Goal: Check status: Check status

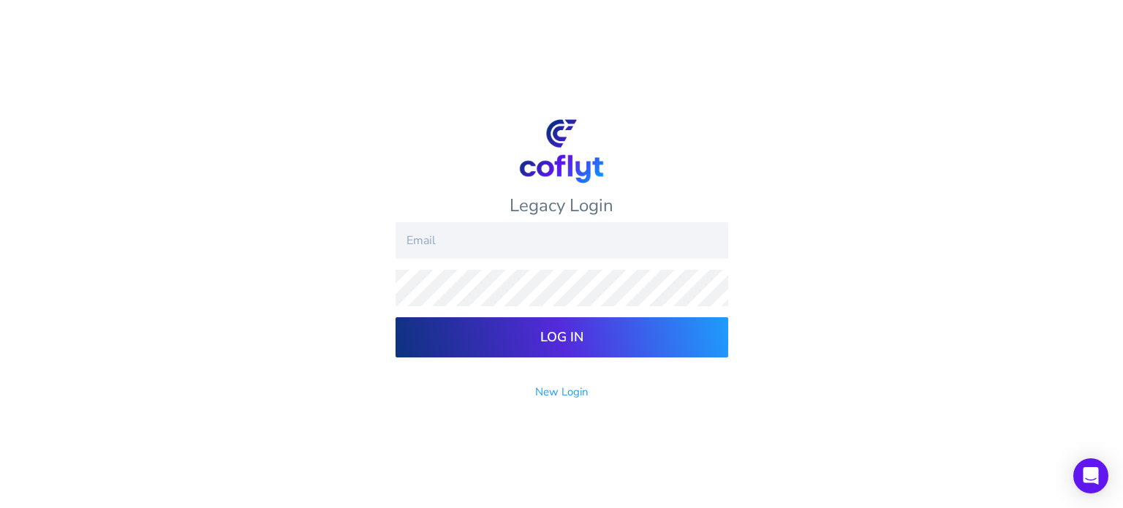
type input "Nhenry@rusken.com"
click at [555, 329] on input "Log In" at bounding box center [561, 337] width 333 height 40
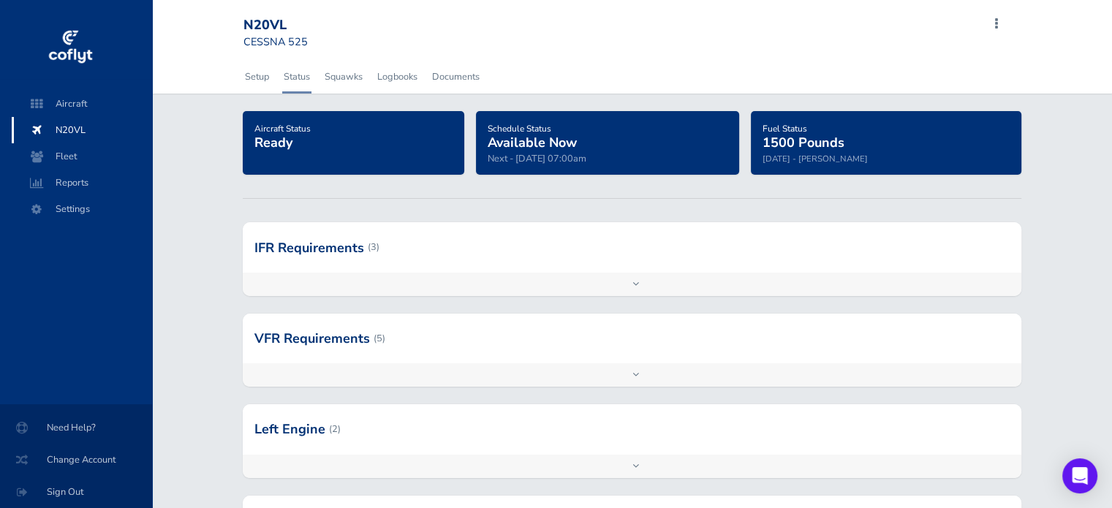
click at [543, 131] on span "Schedule Status" at bounding box center [520, 129] width 64 height 12
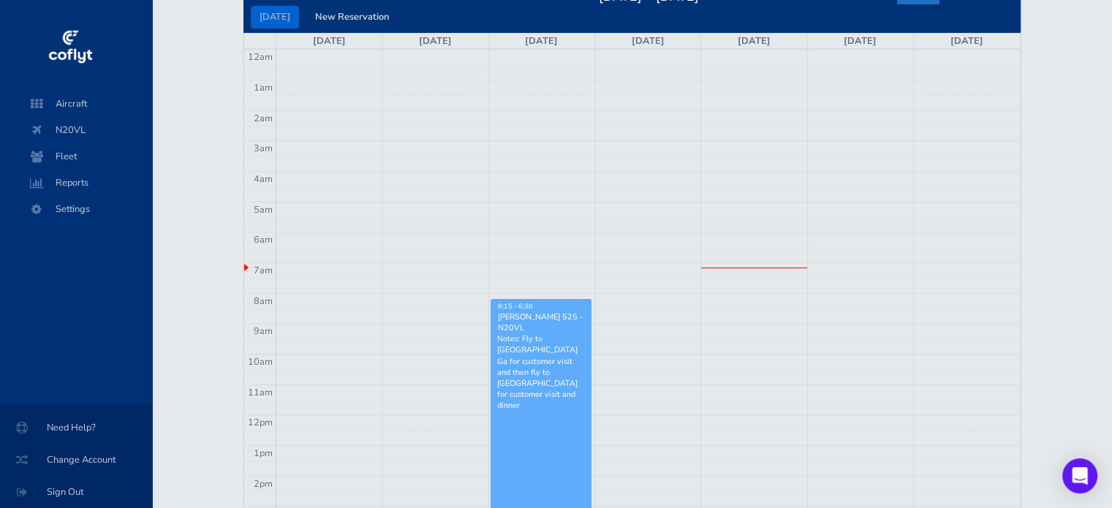
scroll to position [73, 0]
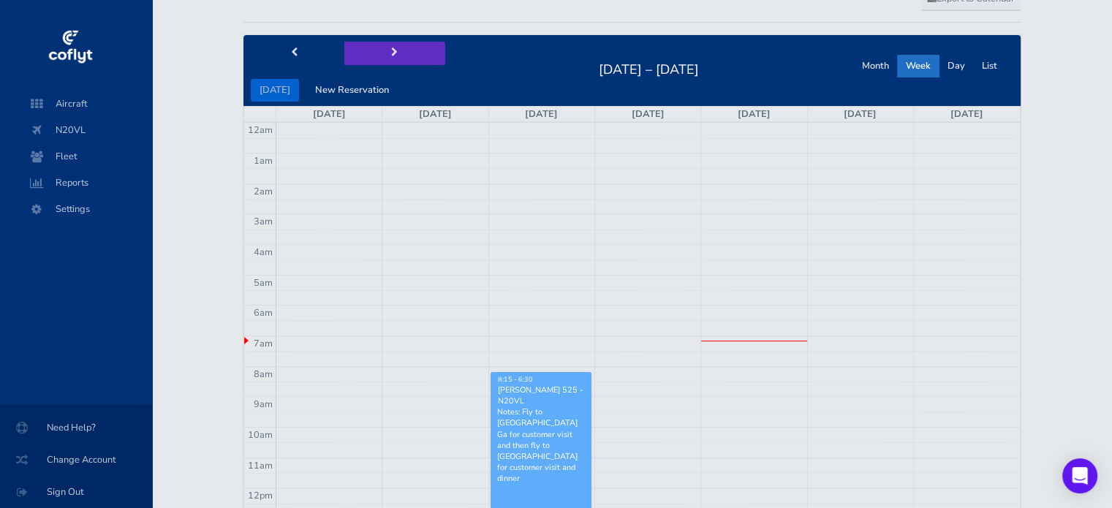
click at [391, 50] on span "next" at bounding box center [394, 53] width 7 height 10
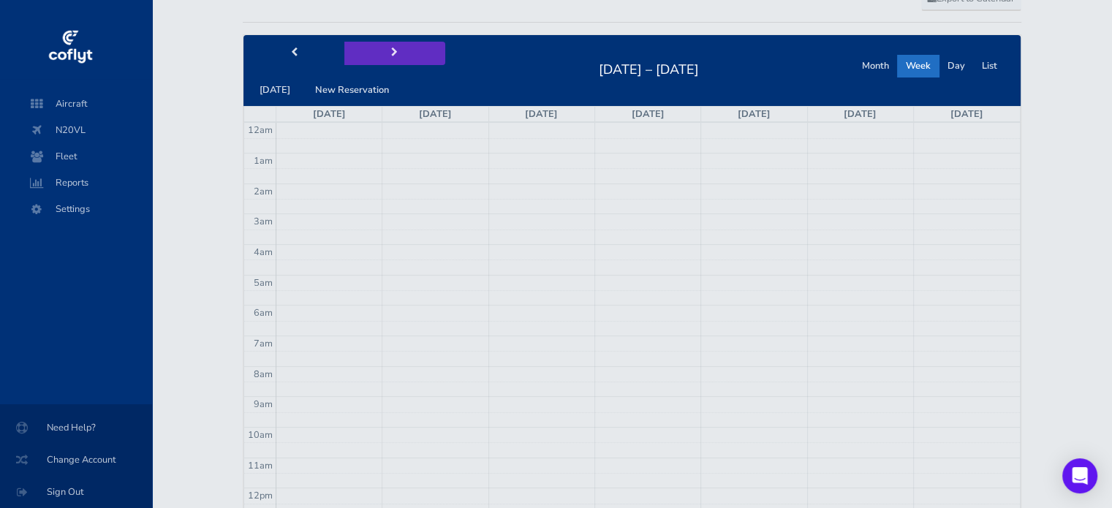
click at [391, 50] on span "next" at bounding box center [394, 53] width 7 height 10
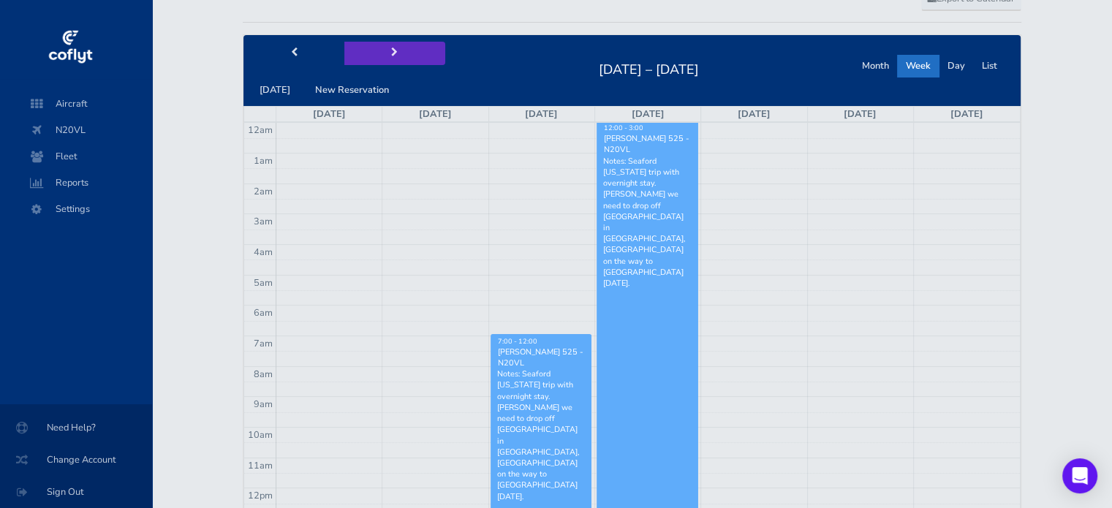
click at [391, 50] on span "next" at bounding box center [394, 53] width 7 height 10
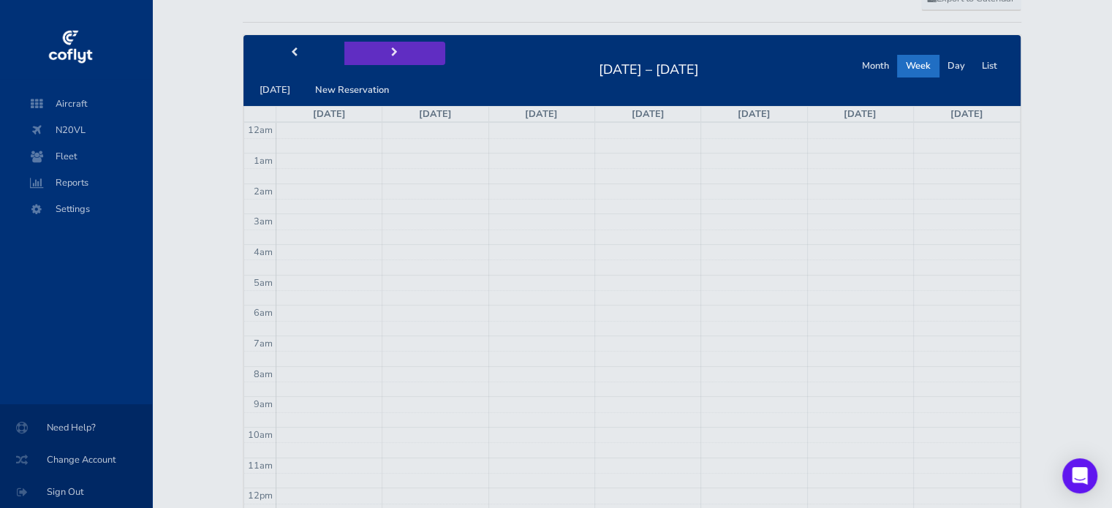
click at [391, 50] on span "next" at bounding box center [394, 53] width 7 height 10
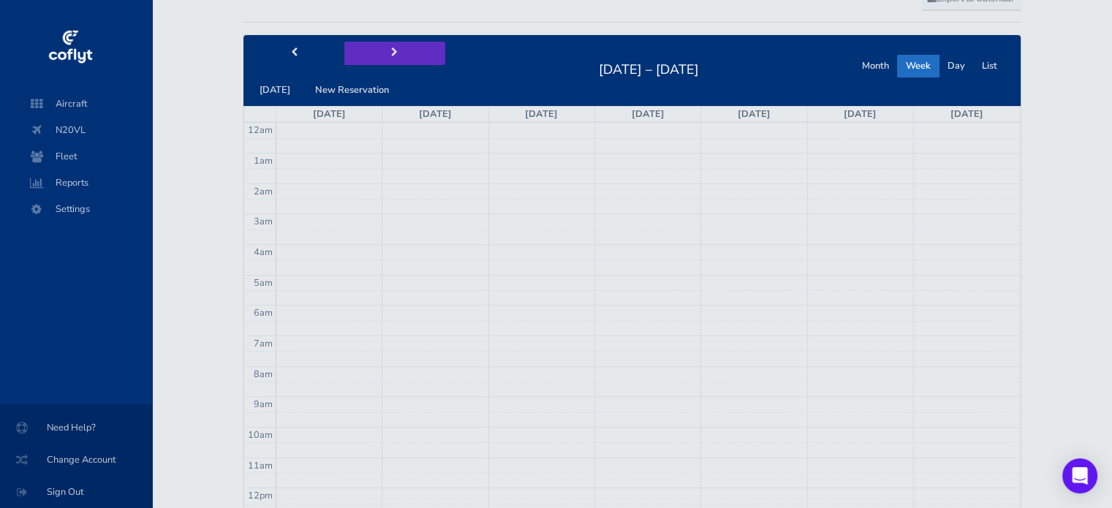
click at [391, 50] on span "next" at bounding box center [394, 53] width 7 height 10
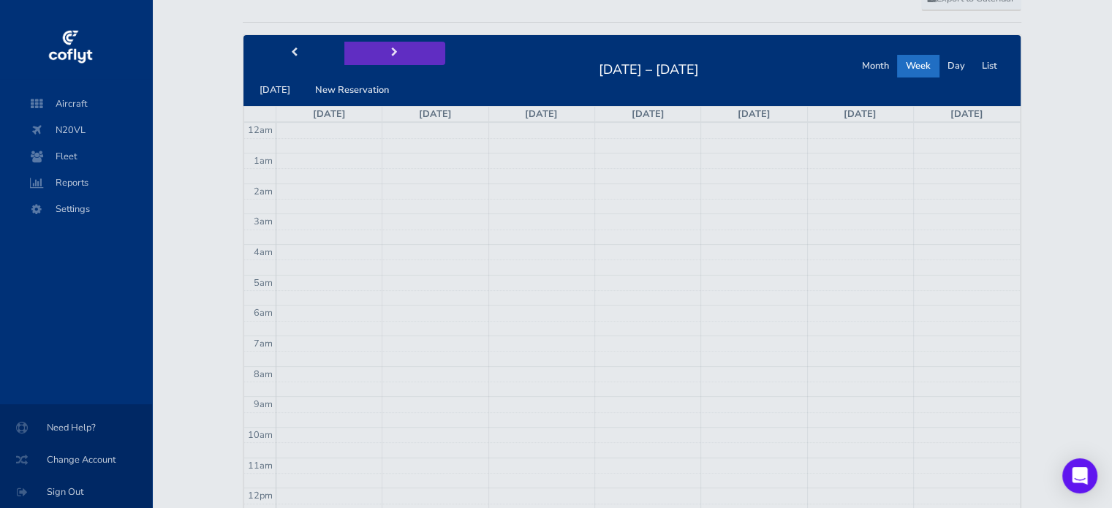
click at [391, 50] on span "next" at bounding box center [394, 53] width 7 height 10
